Goal: Task Accomplishment & Management: Complete application form

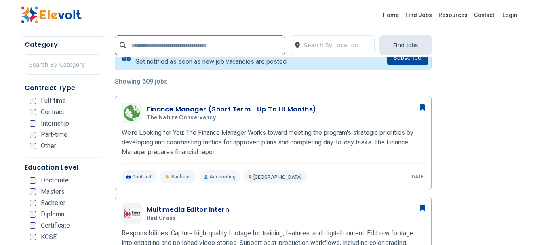
scroll to position [173, 0]
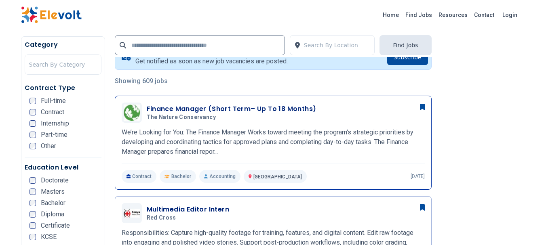
click at [186, 137] on p "We’re Looking for You: The Finance Manager Works toward meeting the program's s…" at bounding box center [273, 142] width 303 height 29
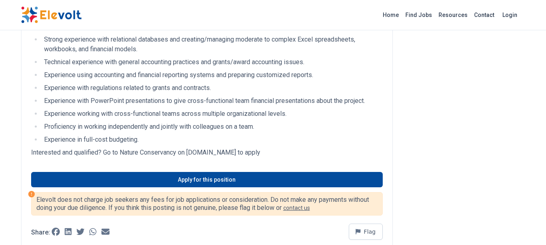
scroll to position [366, 0]
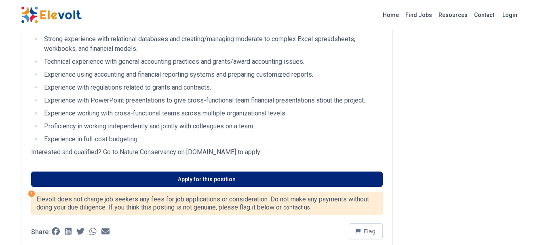
click at [164, 172] on link "Apply for this position" at bounding box center [207, 179] width 352 height 15
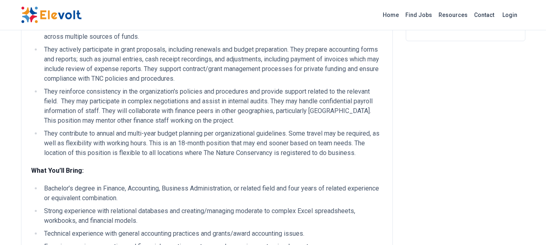
scroll to position [0, 0]
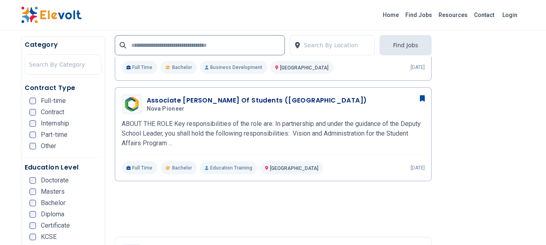
scroll to position [588, 0]
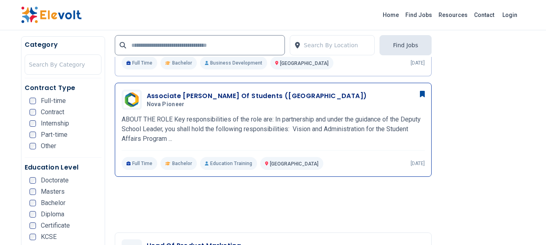
click at [188, 131] on p "ABOUT THE ROLE Key responsibilities of the role are: In partnership and under t…" at bounding box center [273, 129] width 303 height 29
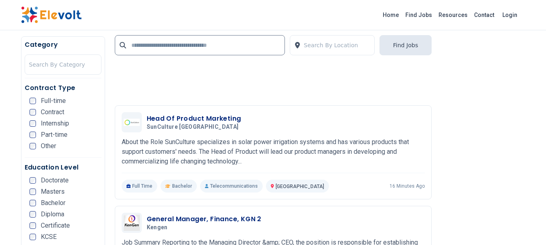
scroll to position [769, 0]
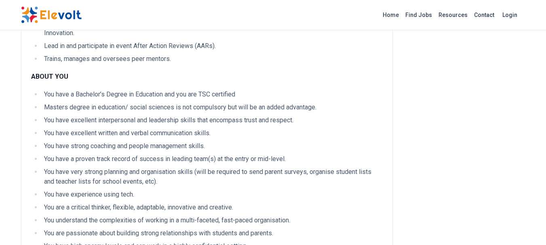
scroll to position [1184, 0]
